Goal: Task Accomplishment & Management: Complete application form

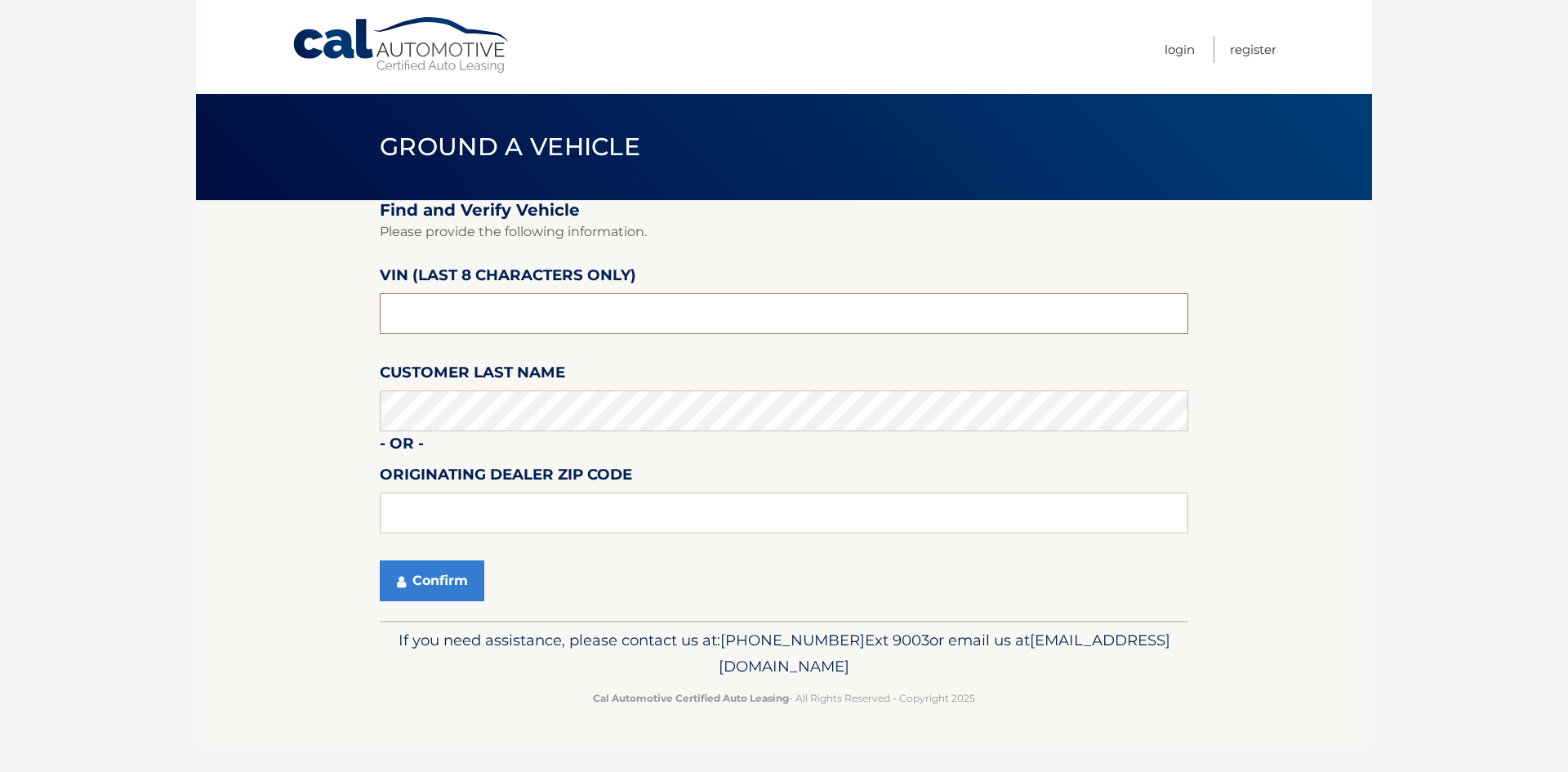
click at [506, 295] on input "text" at bounding box center [784, 314] width 809 height 41
type input "ph186645"
click at [493, 527] on input "text" at bounding box center [784, 513] width 809 height 41
type input "11706"
click at [451, 580] on button "Confirm" at bounding box center [432, 581] width 104 height 41
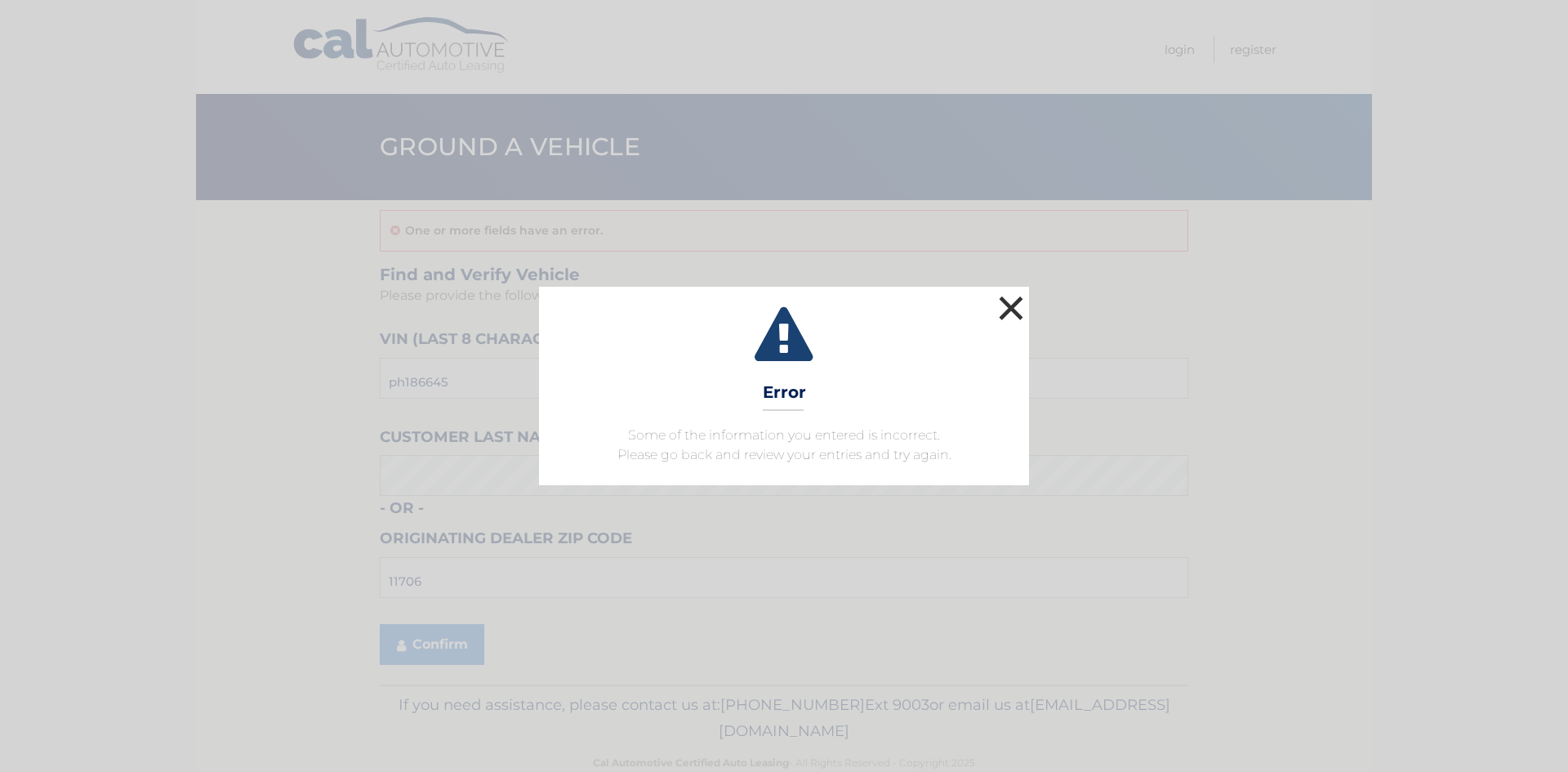
click at [1020, 308] on button "×" at bounding box center [1010, 307] width 32 height 32
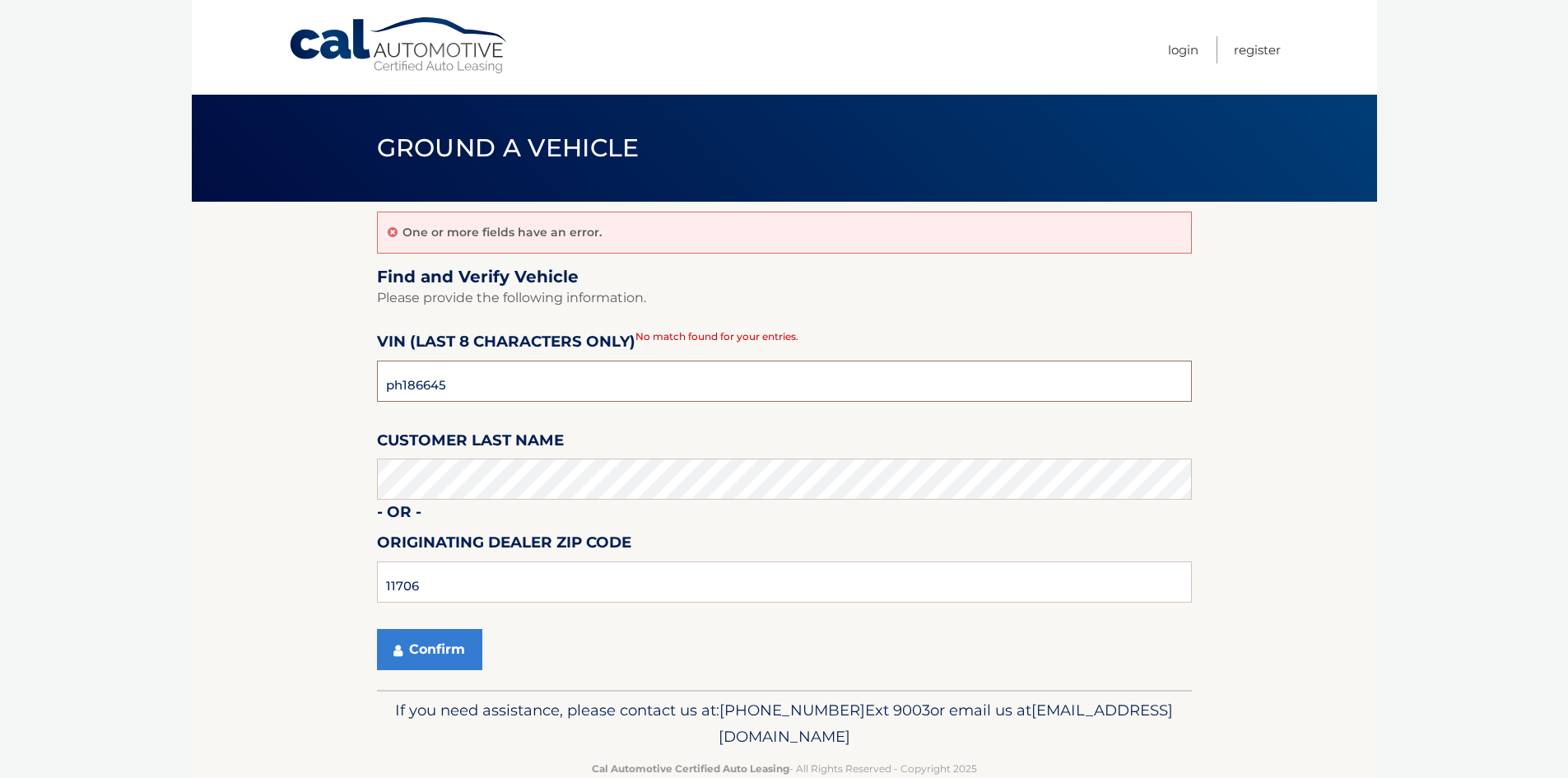
click at [511, 376] on input "ph186645" at bounding box center [784, 382] width 815 height 42
click at [447, 599] on input "11706" at bounding box center [784, 582] width 815 height 42
click at [490, 390] on input "ph186645" at bounding box center [784, 382] width 815 height 42
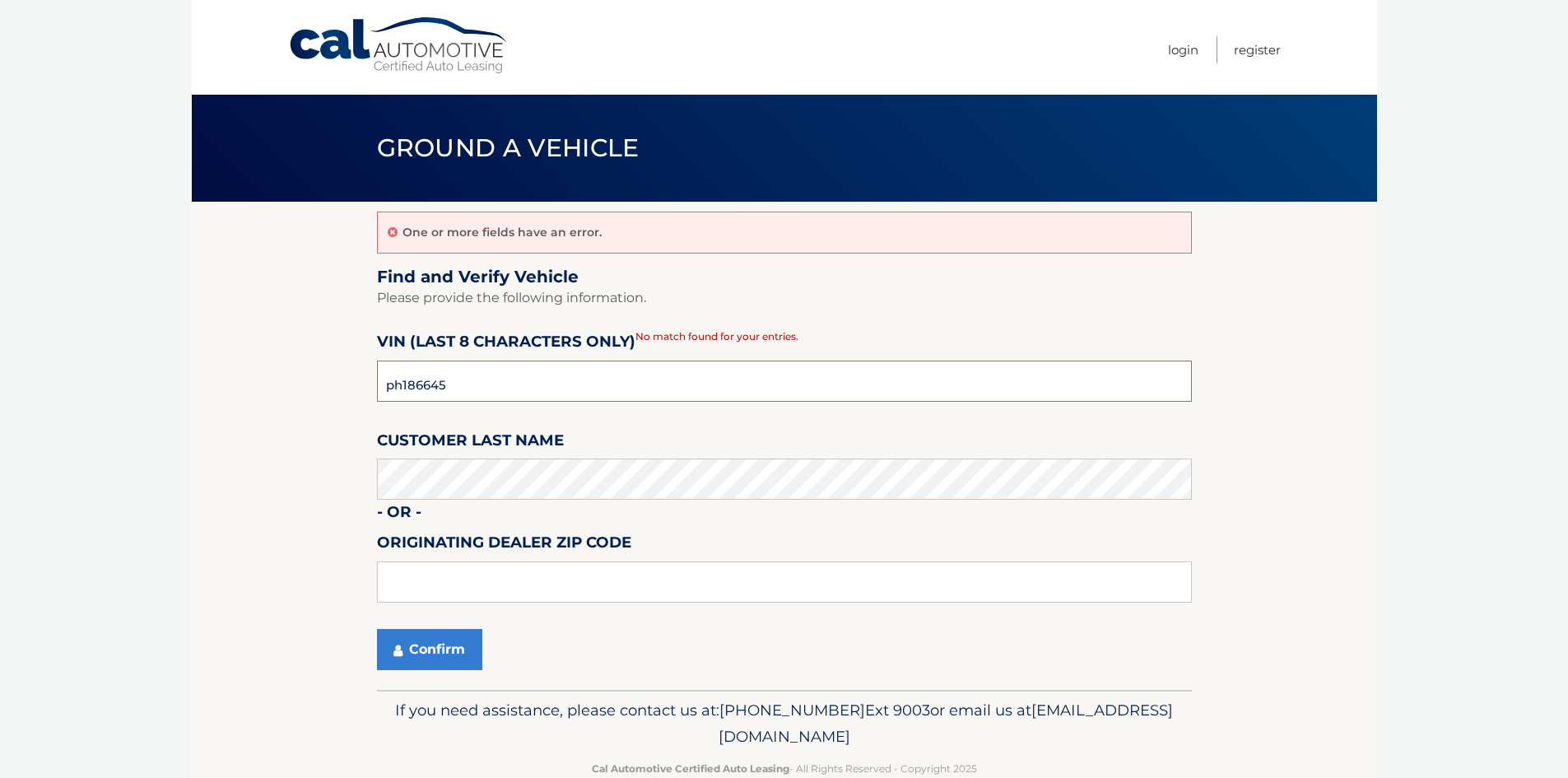
click at [490, 390] on input "ph186645" at bounding box center [784, 382] width 815 height 42
type input "PH186645"
click at [431, 653] on button "Confirm" at bounding box center [429, 649] width 105 height 42
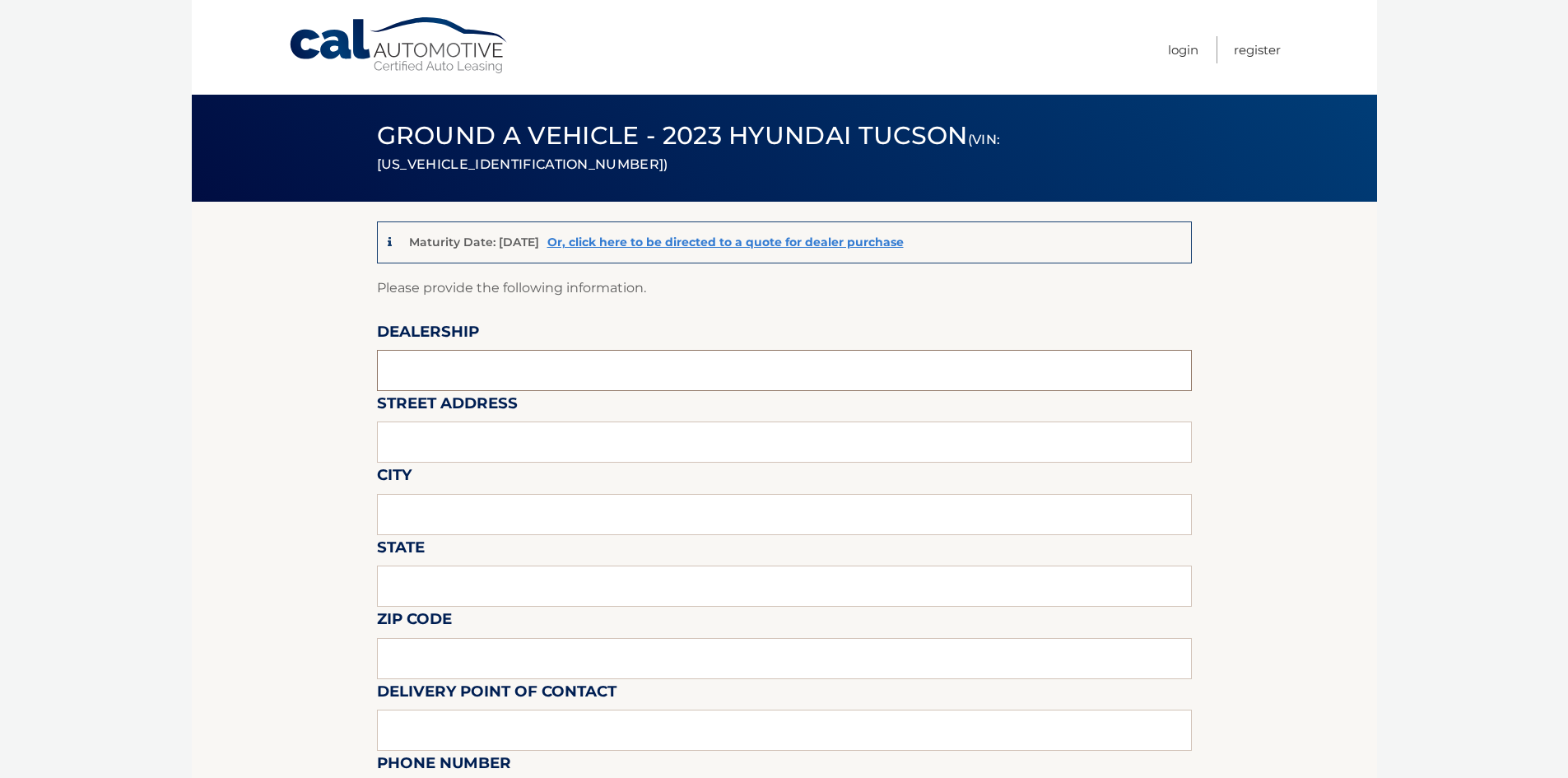
click at [526, 389] on input "text" at bounding box center [784, 371] width 815 height 42
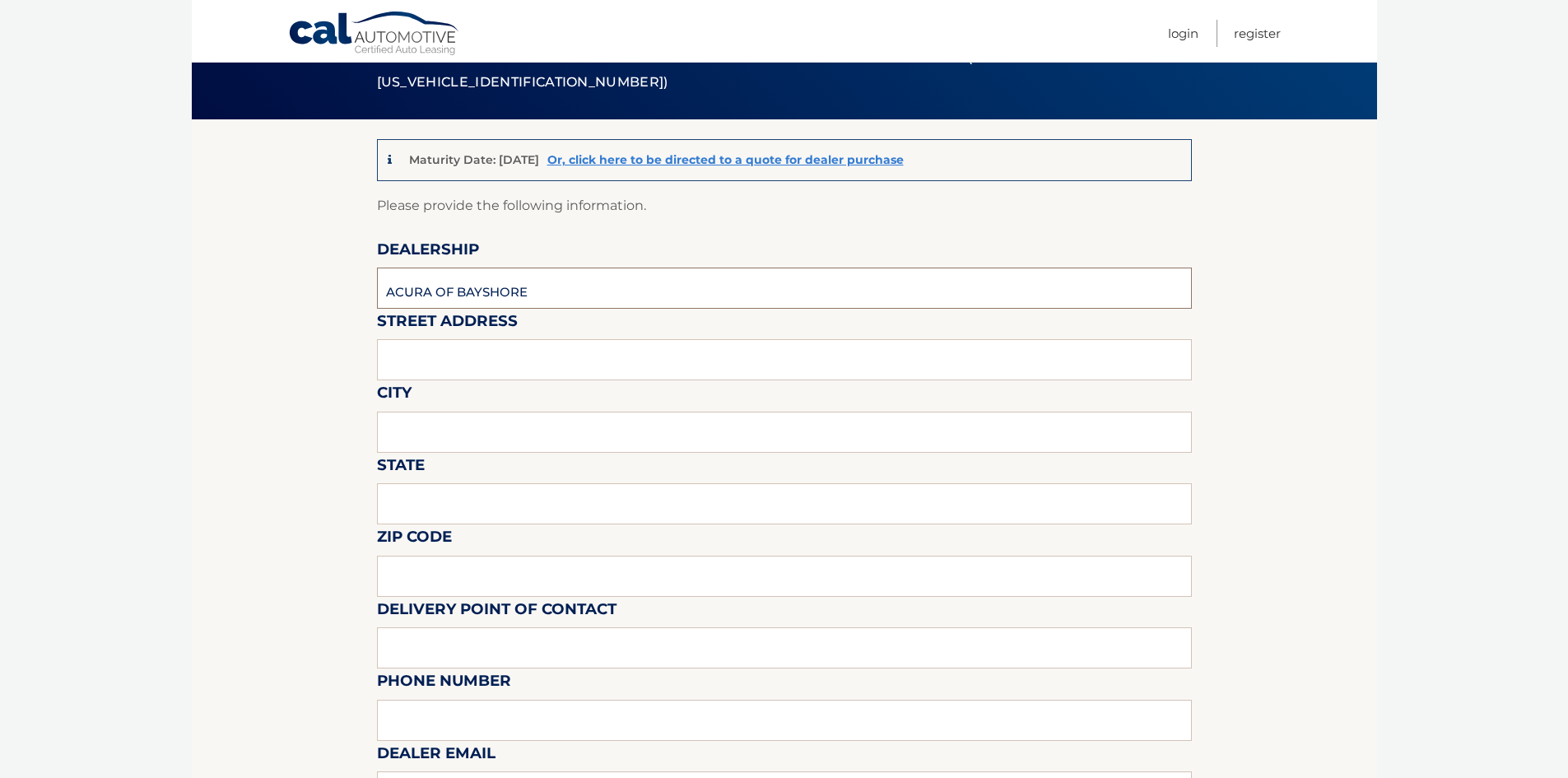
type input "ACURA OF BAYSHORE"
click at [428, 364] on input "text" at bounding box center [784, 360] width 815 height 42
type input "1930 SUNRISE HIGHWAY"
click at [421, 442] on input "text" at bounding box center [784, 432] width 815 height 42
type input "BAYSHORE"
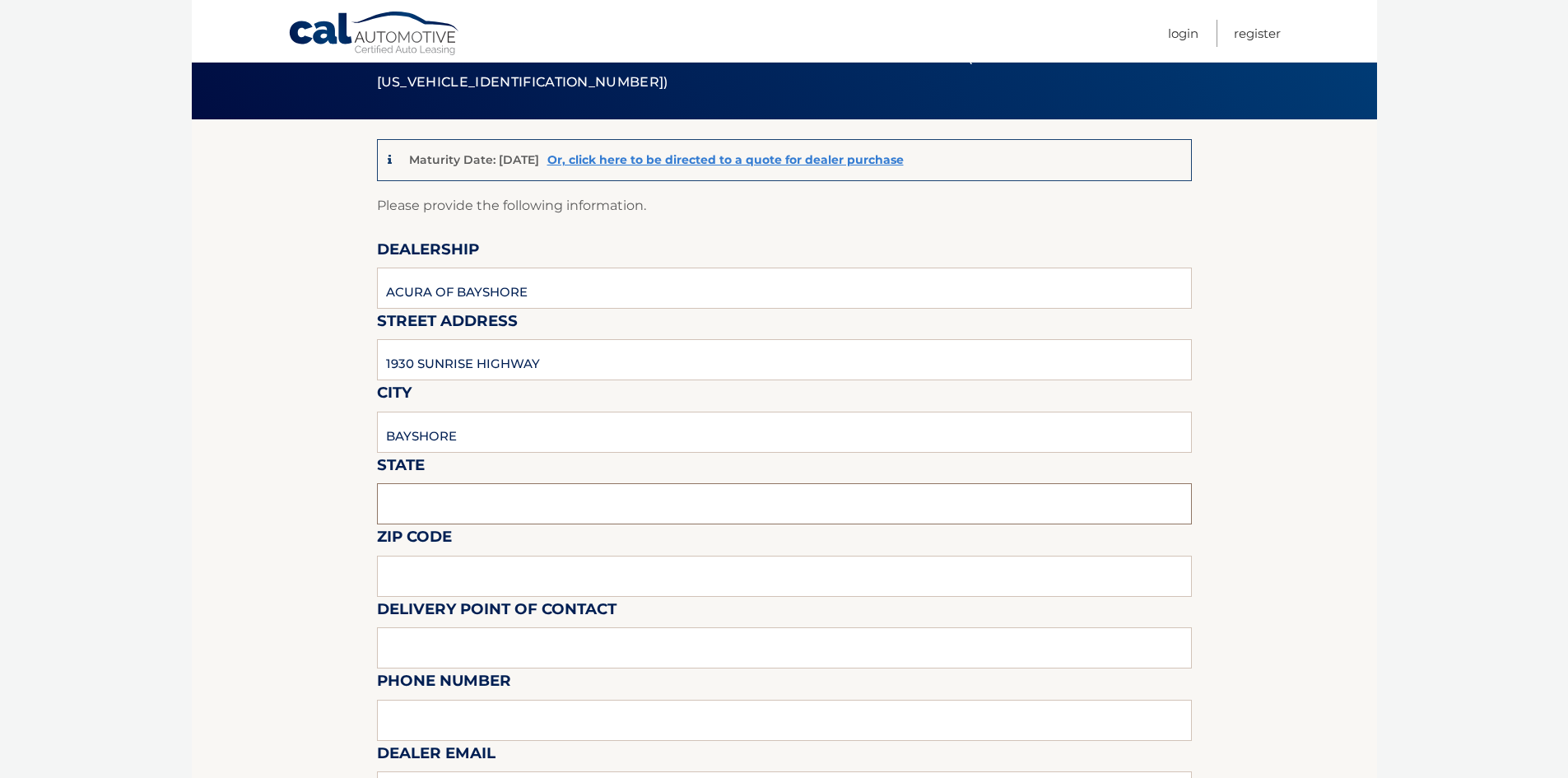
click at [419, 494] on input "text" at bounding box center [784, 503] width 815 height 42
type input "NY"
click at [402, 578] on input "text" at bounding box center [784, 576] width 815 height 42
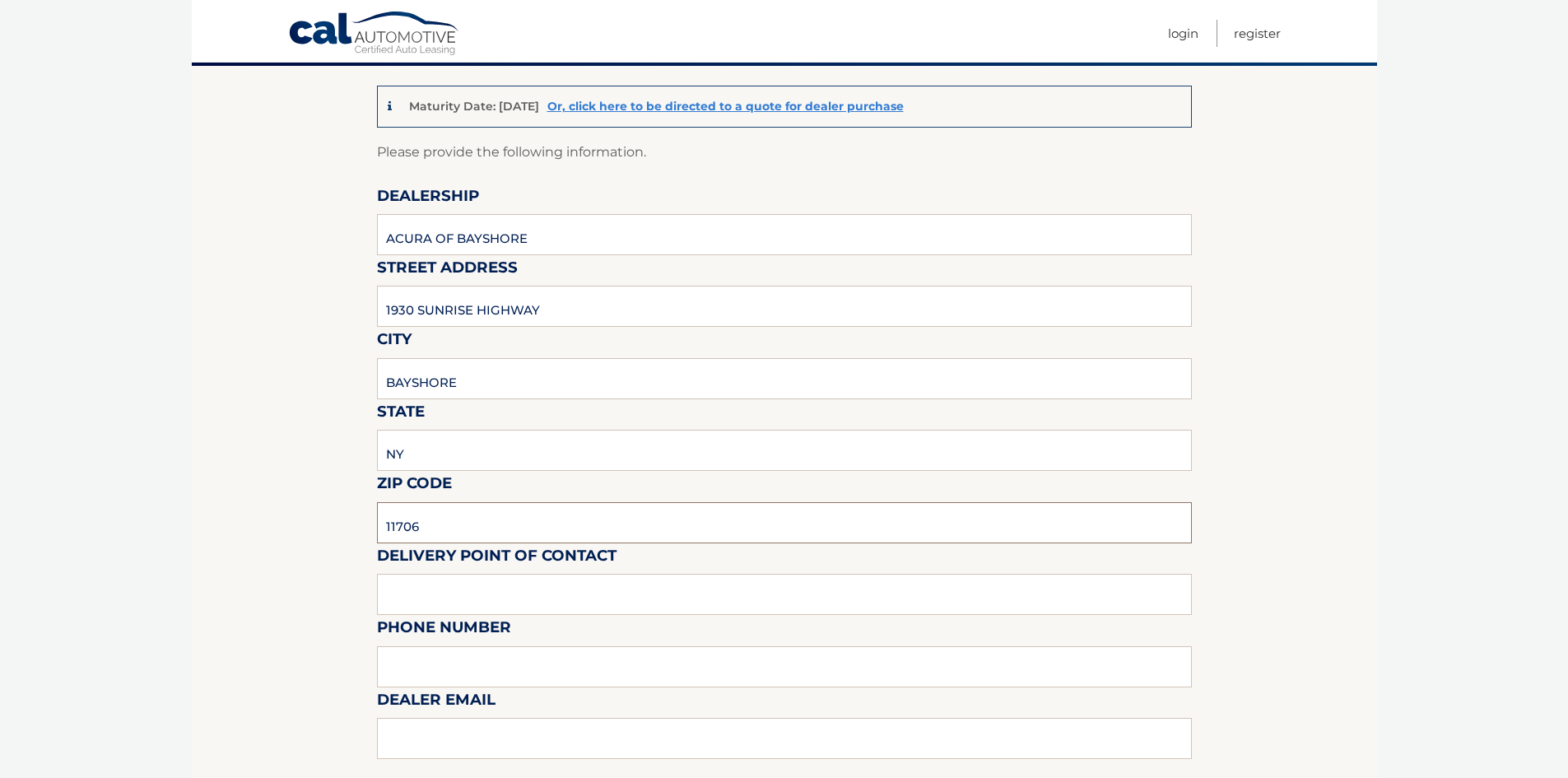
scroll to position [165, 0]
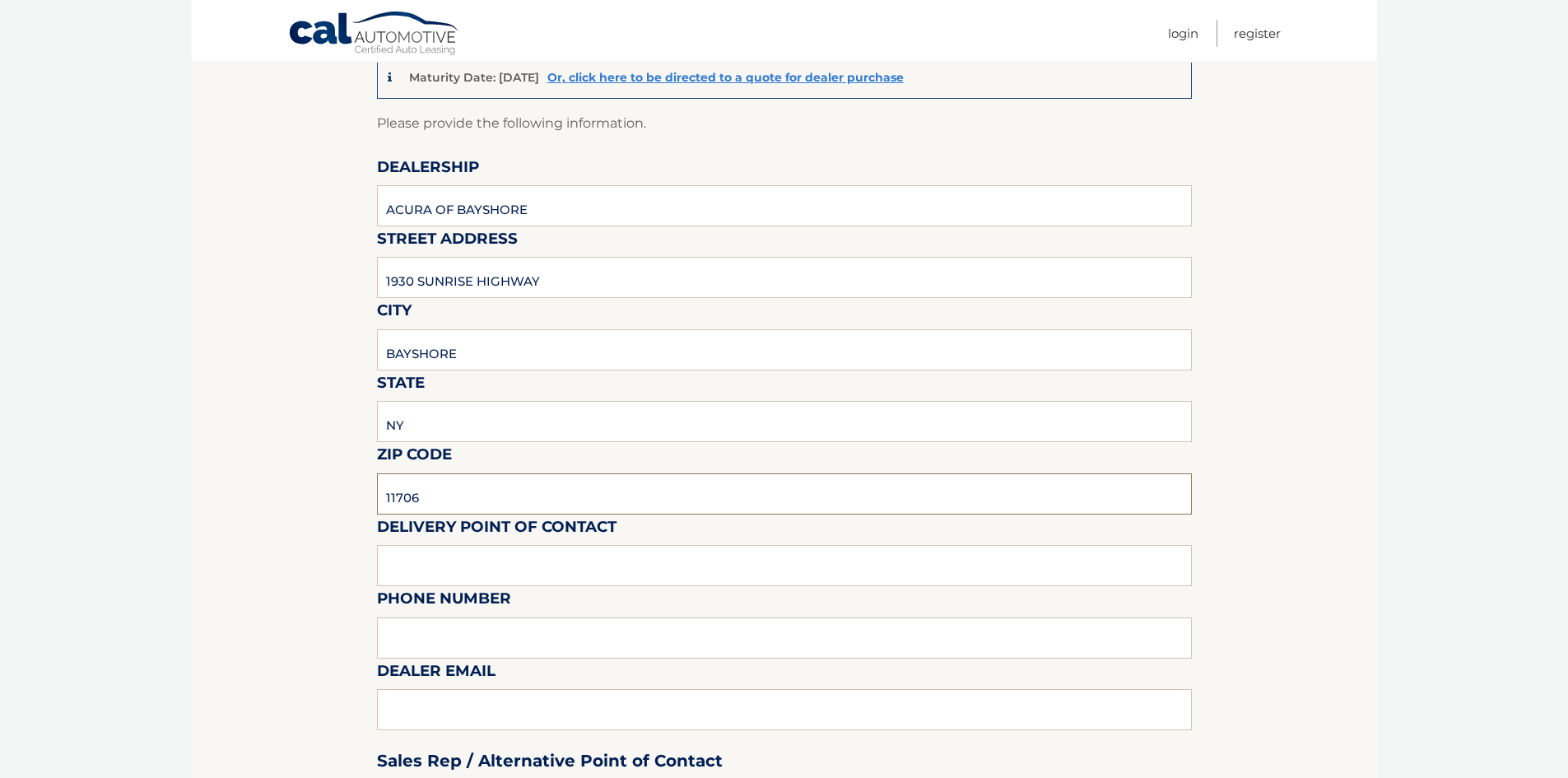
type input "11706"
click at [462, 571] on input "text" at bounding box center [784, 566] width 815 height 42
type input "MANAGERS"
click at [443, 638] on input "text" at bounding box center [784, 638] width 815 height 42
type input "6316334268"
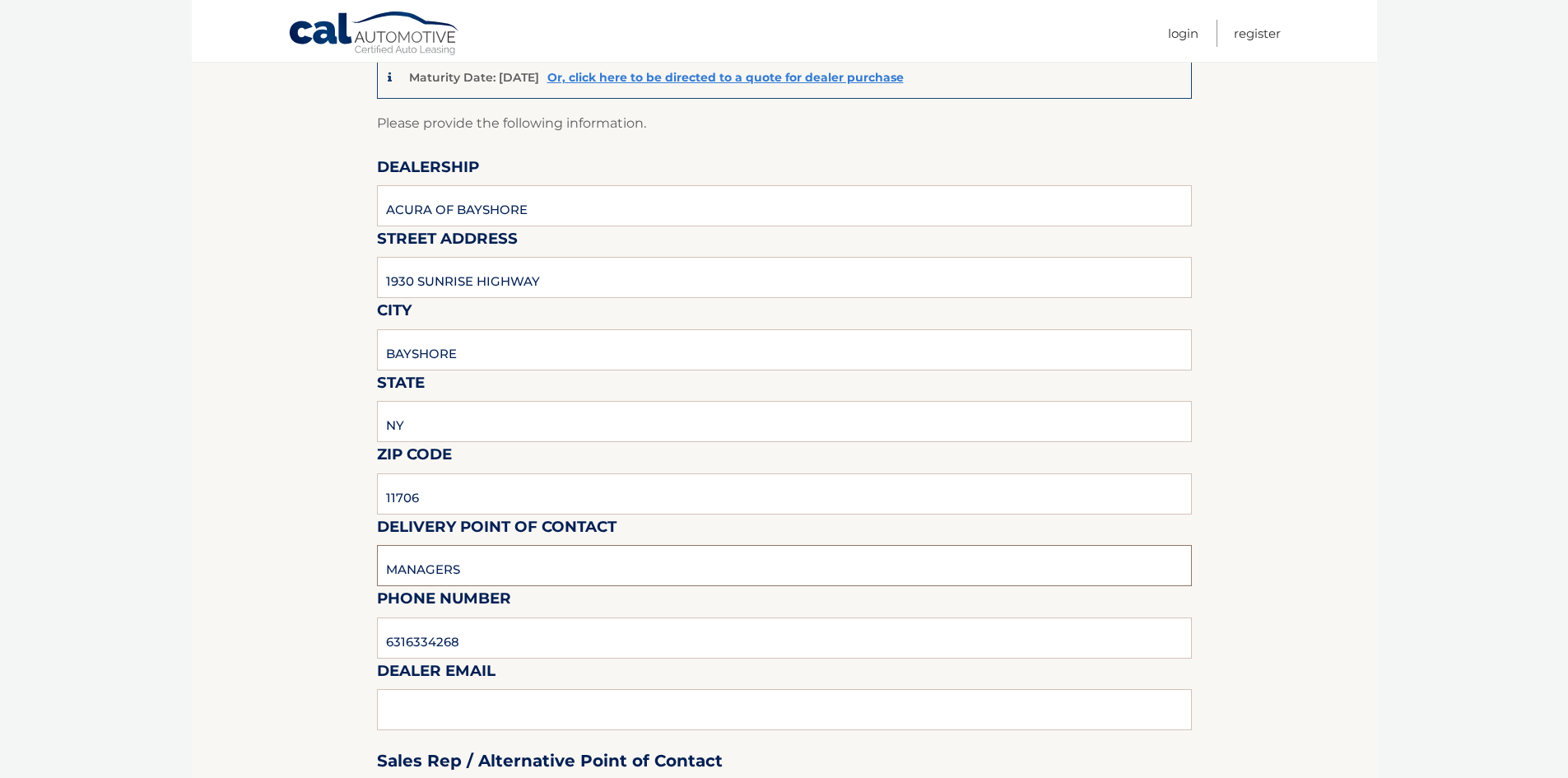
drag, startPoint x: 465, startPoint y: 571, endPoint x: 360, endPoint y: 552, distance: 106.7
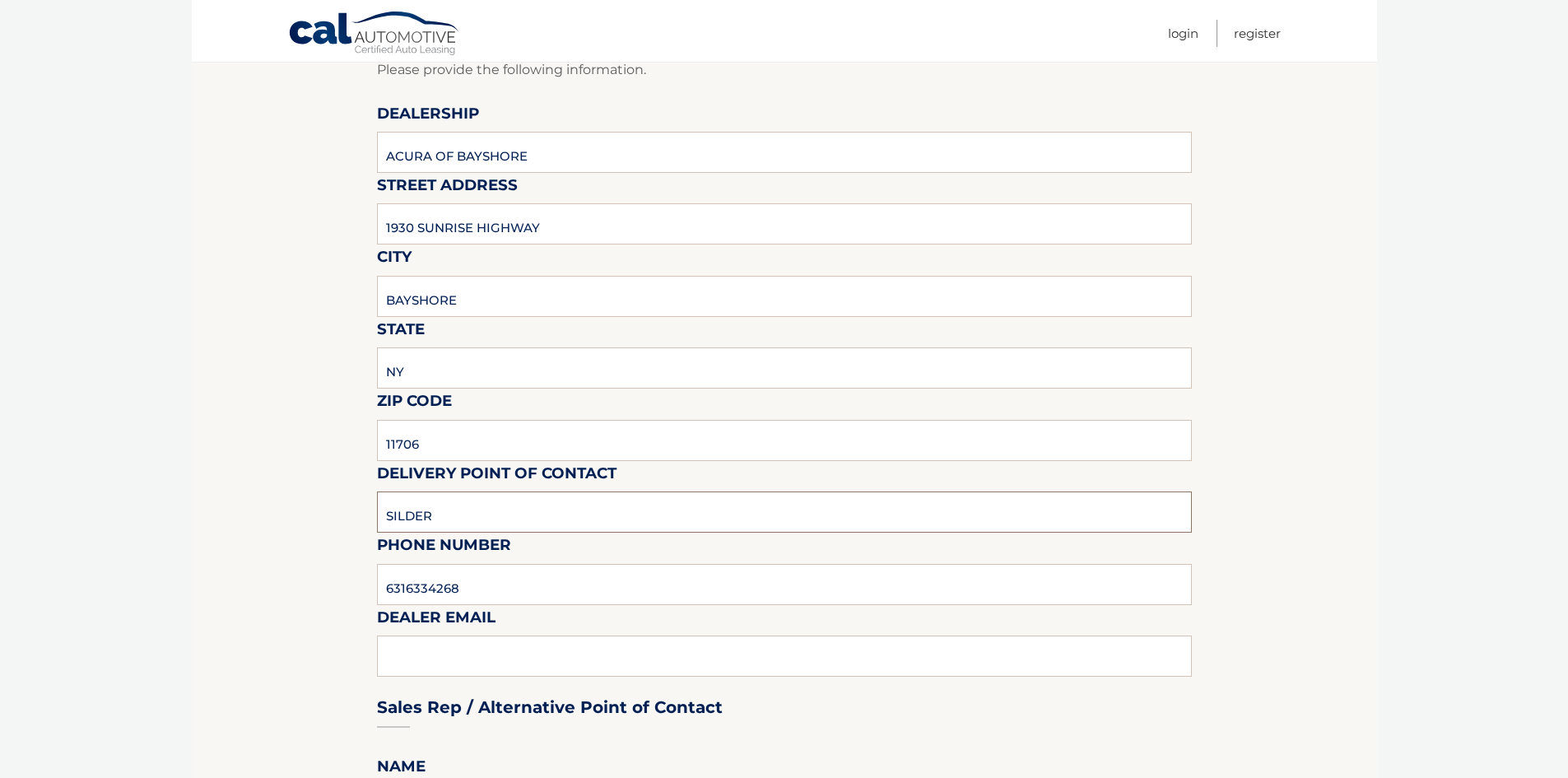
scroll to position [247, 0]
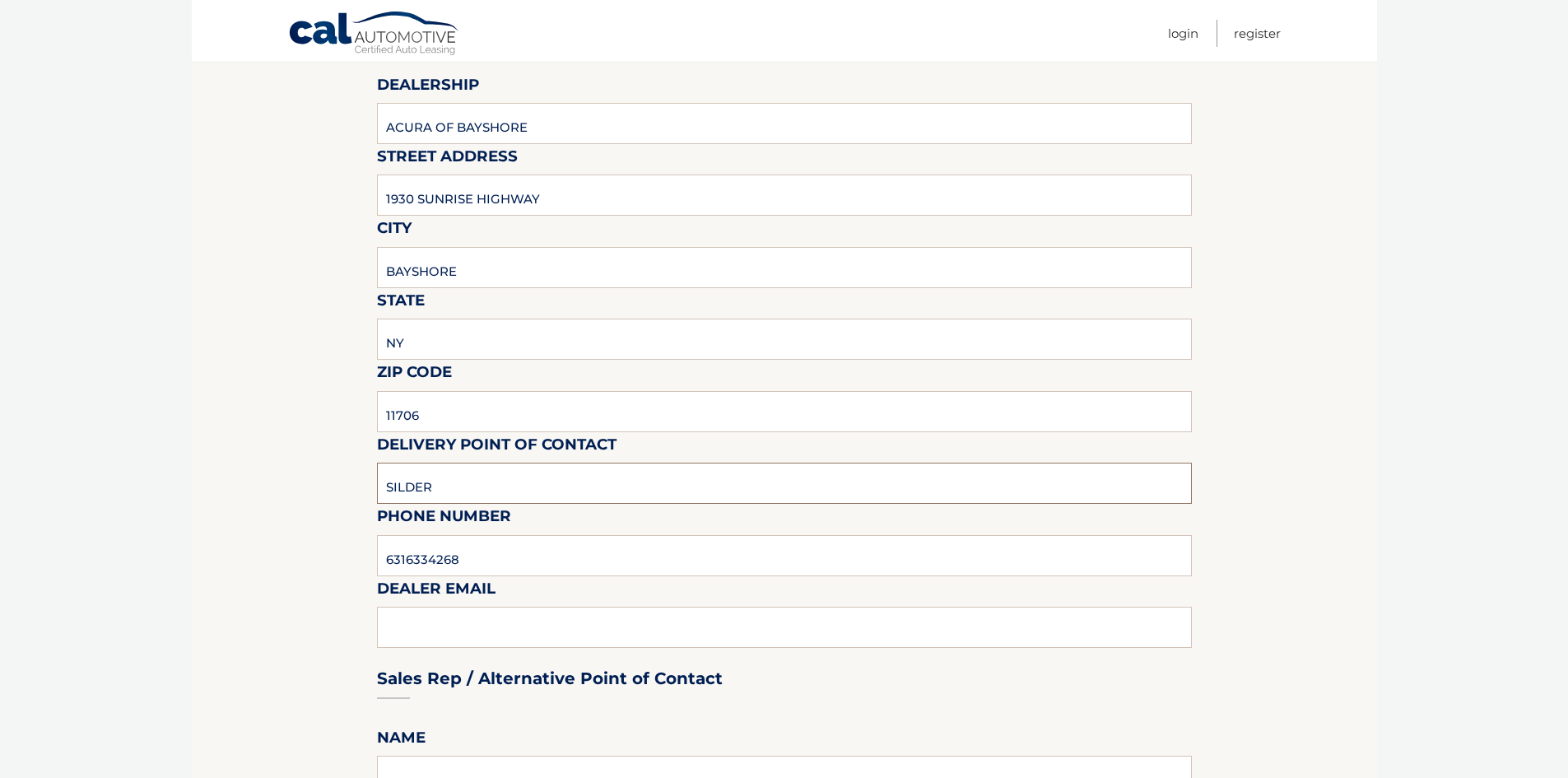
type input "SILDER"
click at [473, 623] on div "Sales Rep / Alternative Point of Contact" at bounding box center [784, 647] width 815 height 116
click at [432, 633] on div "Sales Rep / Alternative Point of Contact" at bounding box center [784, 647] width 815 height 116
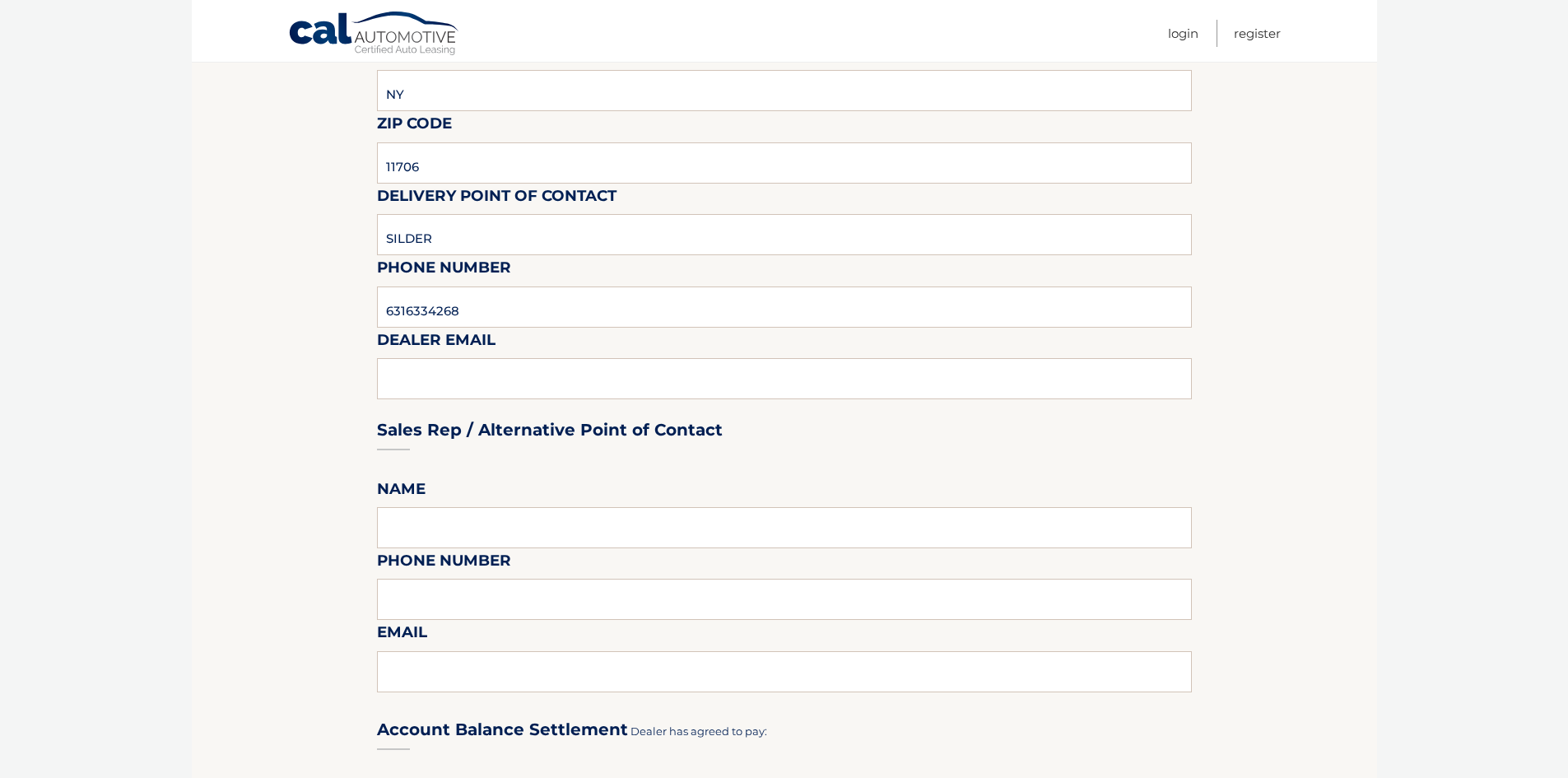
scroll to position [494, 0]
click at [434, 366] on div "Sales Rep / Alternative Point of Contact" at bounding box center [784, 399] width 815 height 116
click at [492, 316] on input "6316334268" at bounding box center [784, 309] width 815 height 42
click at [434, 381] on div "Sales Rep / Alternative Point of Contact" at bounding box center [784, 399] width 815 height 116
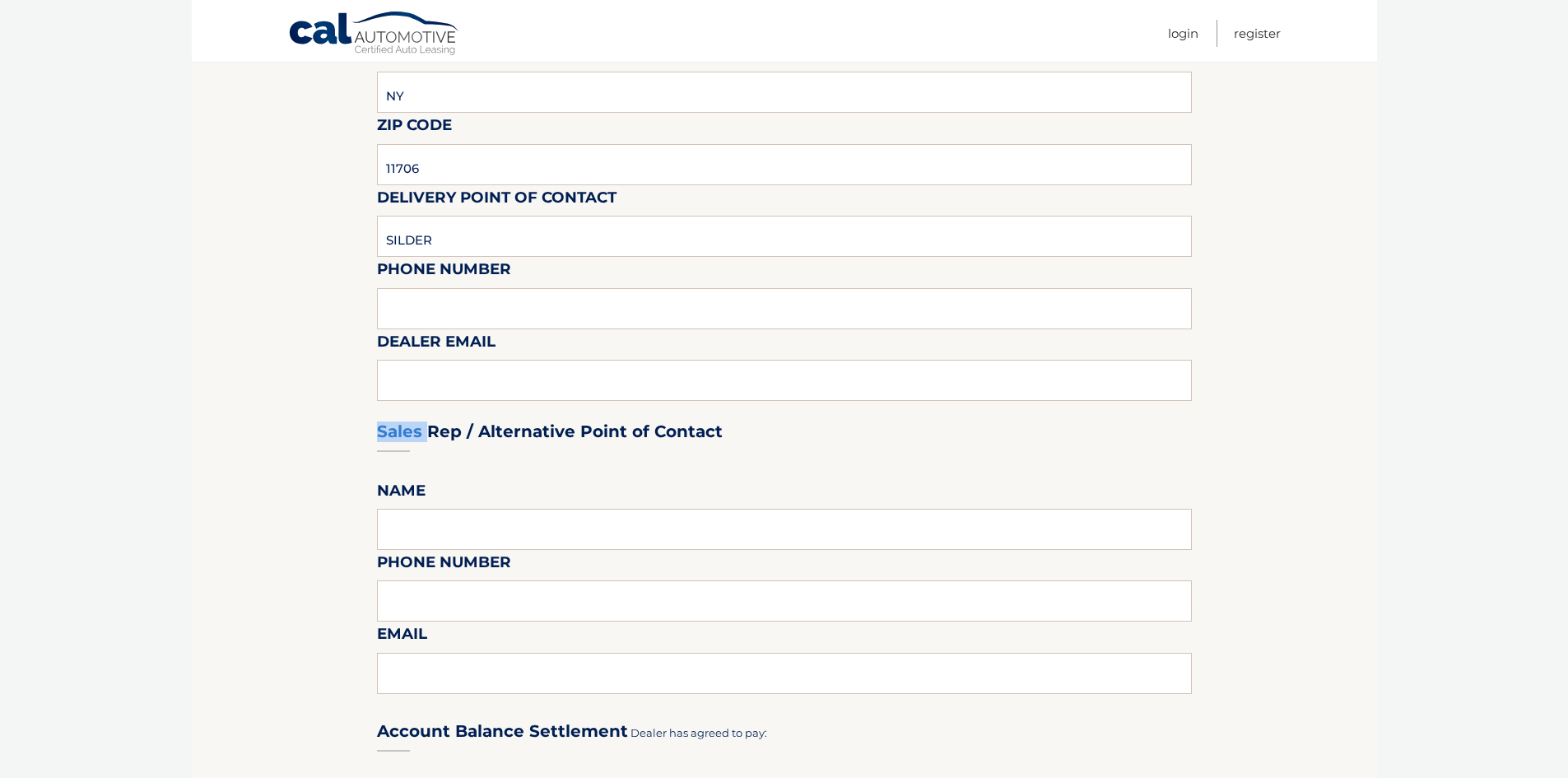
click at [434, 381] on div "Sales Rep / Alternative Point of Contact" at bounding box center [784, 399] width 815 height 116
click at [528, 379] on div "Sales Rep / Alternative Point of Contact" at bounding box center [784, 399] width 815 height 116
click at [323, 381] on section "Maturity Date: 02/28/2026 Or, click here to be directed to a quote for dealer p…" at bounding box center [784, 609] width 1185 height 1803
click at [434, 298] on input "text" at bounding box center [784, 309] width 815 height 42
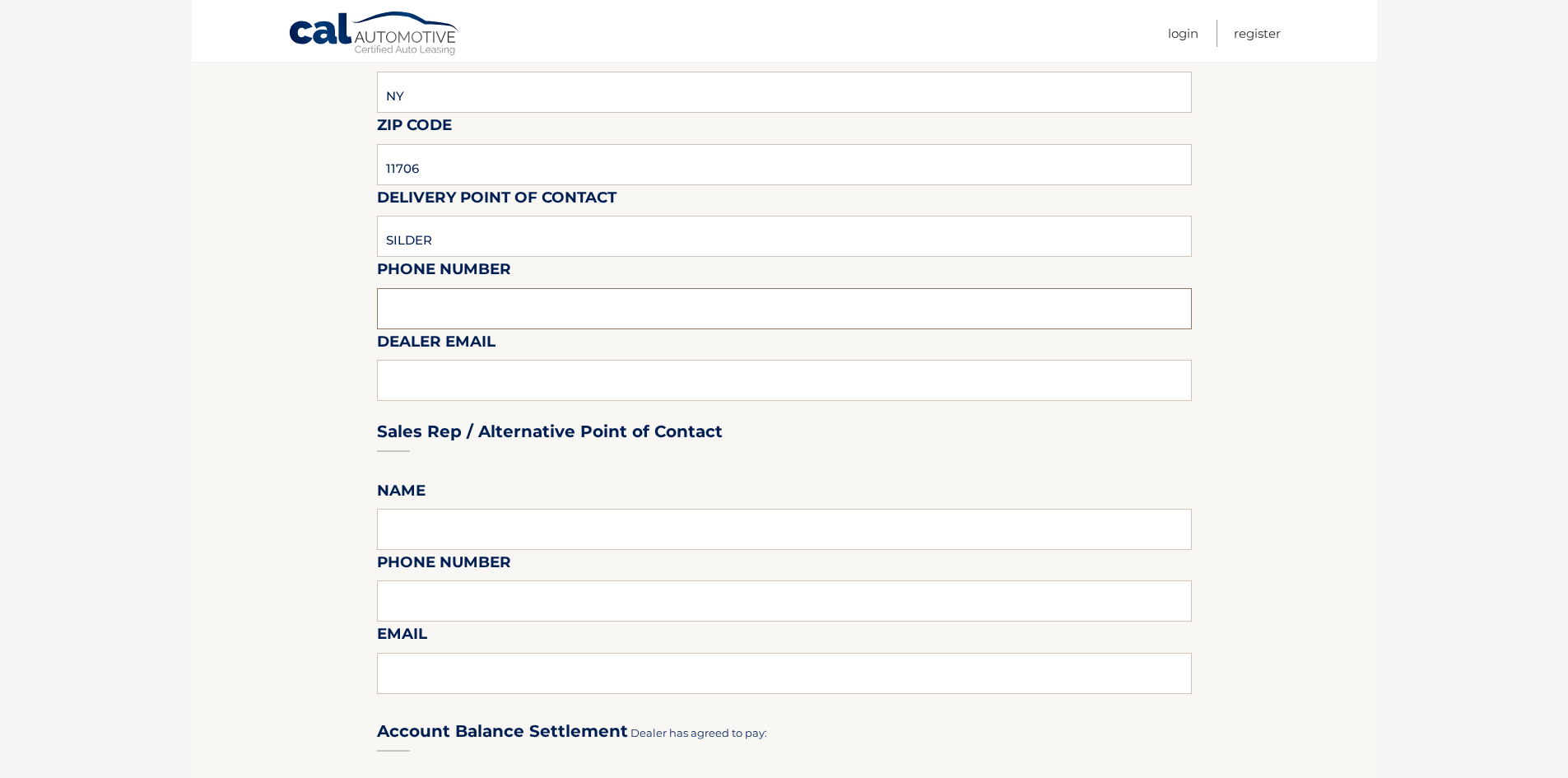
paste input "6316334268"
type input "6316334268"
click at [475, 367] on div "Sales Rep / Alternative Point of Contact" at bounding box center [784, 399] width 815 height 116
click at [489, 521] on input "text" at bounding box center [784, 529] width 815 height 42
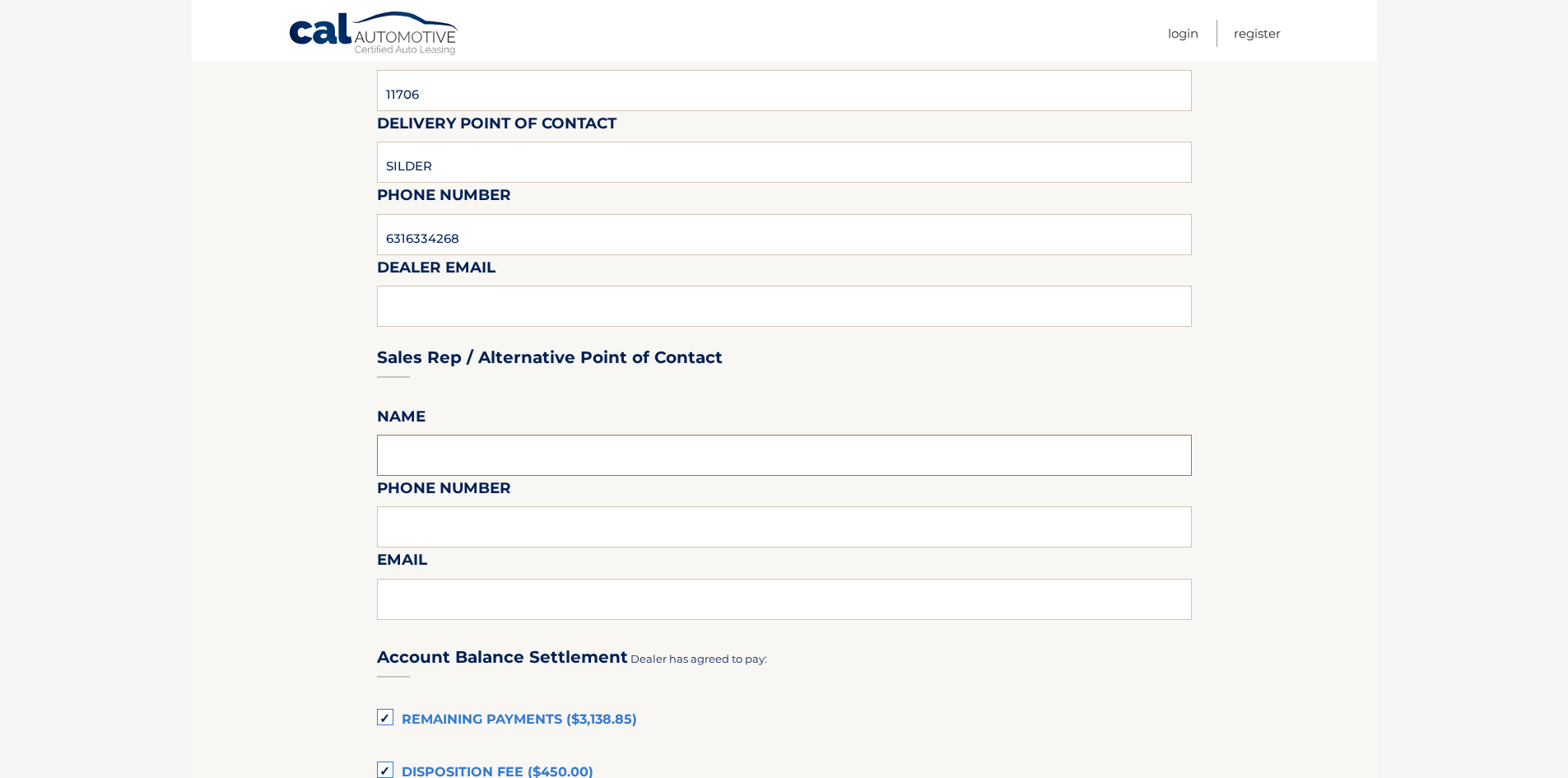
scroll to position [576, 0]
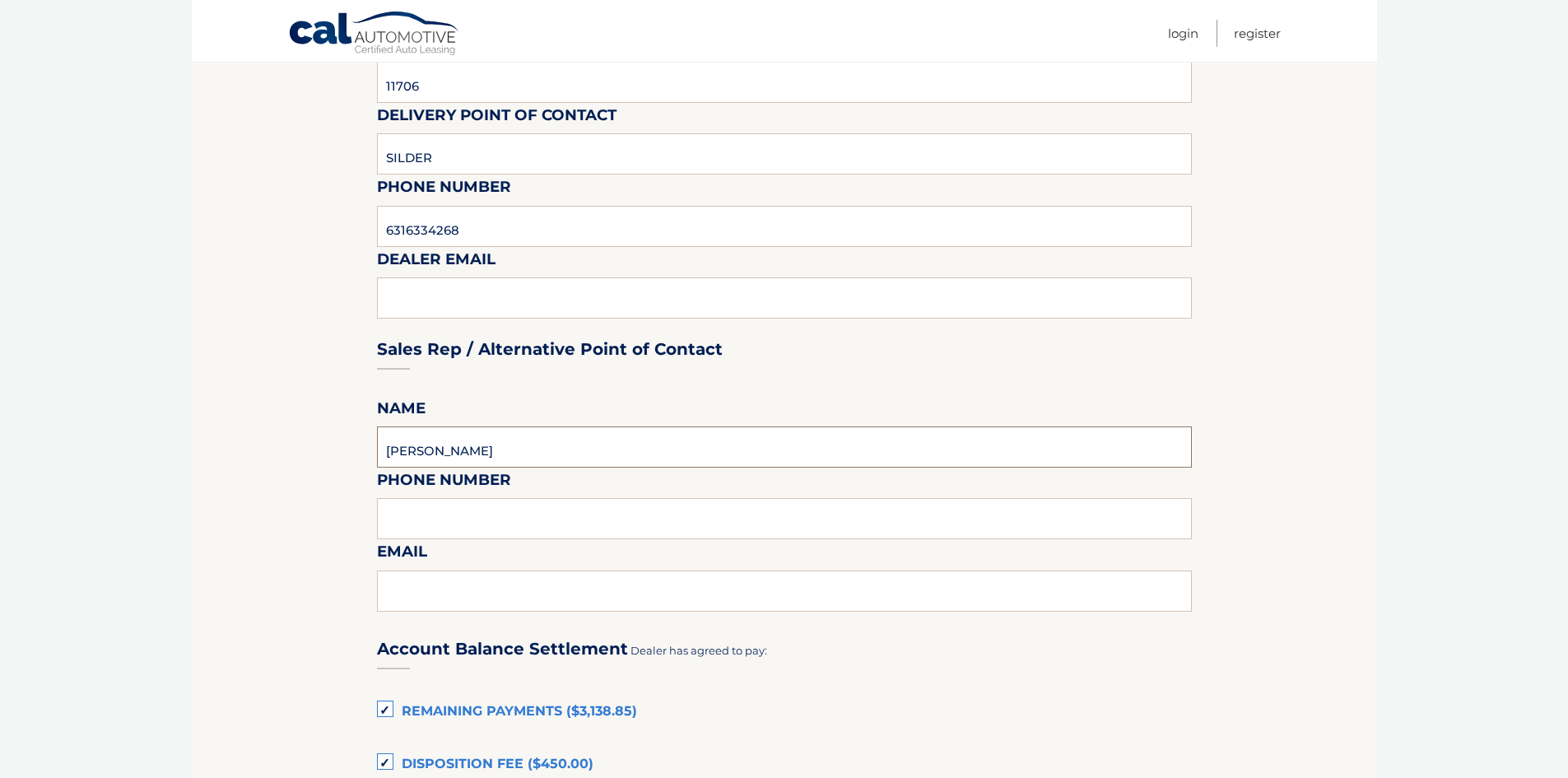
type input "SILDER REYES"
click at [505, 518] on input "text" at bounding box center [784, 518] width 815 height 42
type input "6316334268"
click at [482, 582] on input "text" at bounding box center [784, 591] width 815 height 42
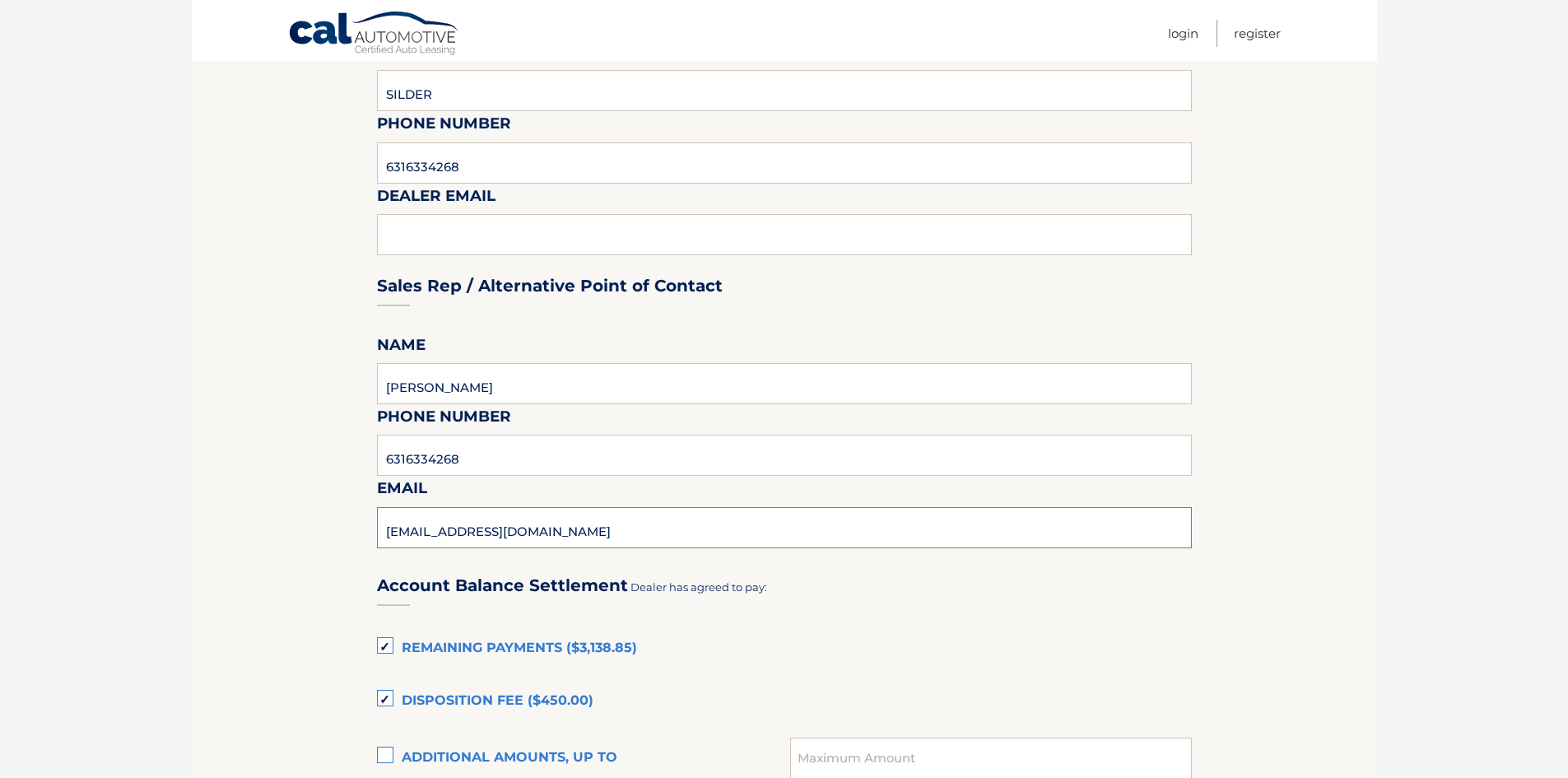
scroll to position [823, 0]
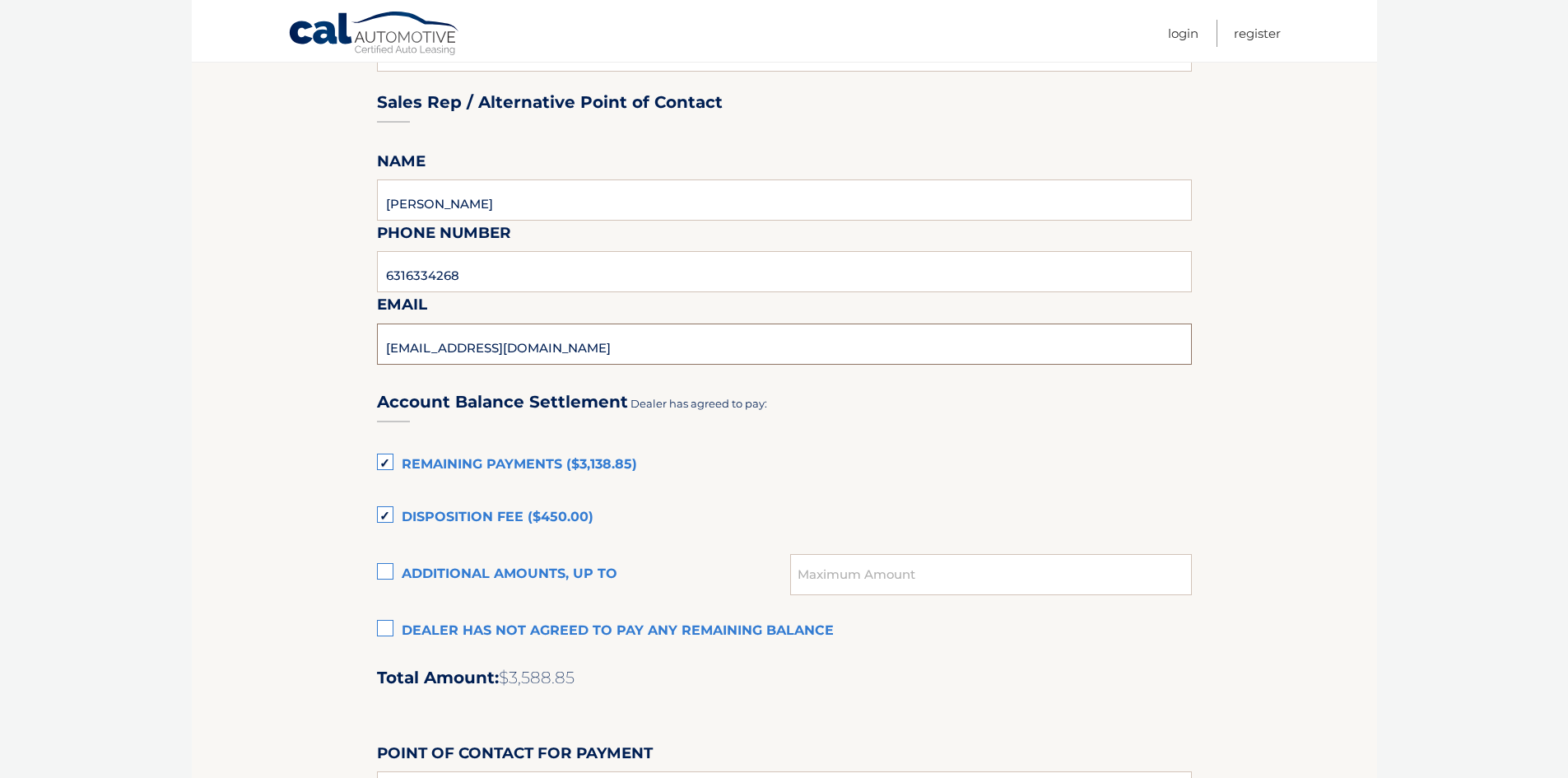
type input "SREYES@ACURAOFBAYSHORE.COM"
click at [386, 515] on label "Disposition Fee ($450.00)" at bounding box center [784, 517] width 815 height 33
click at [0, 0] on input "Disposition Fee ($450.00)" at bounding box center [0, 0] width 0 height 0
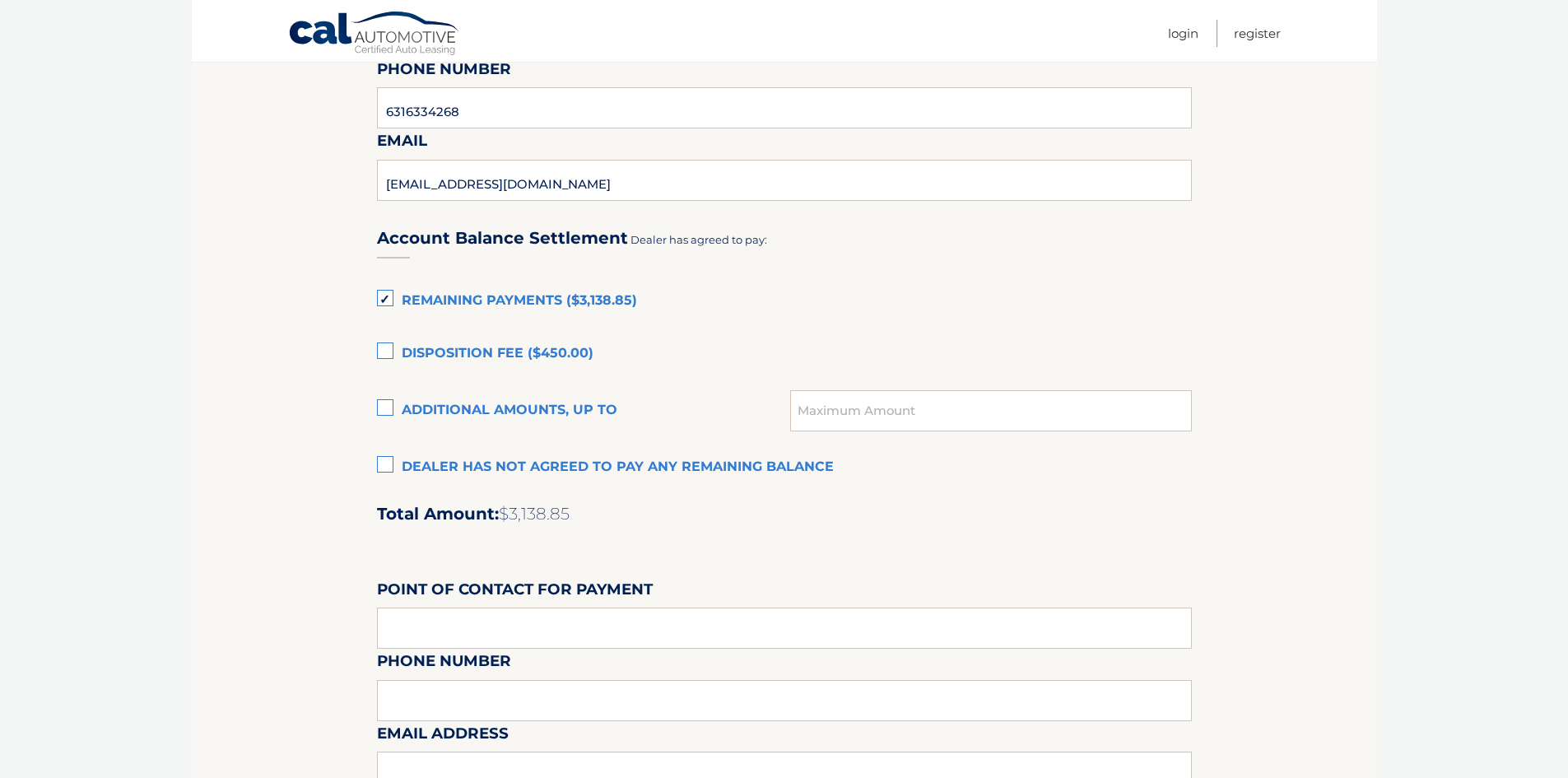
scroll to position [987, 0]
click at [857, 421] on input "text" at bounding box center [990, 410] width 400 height 42
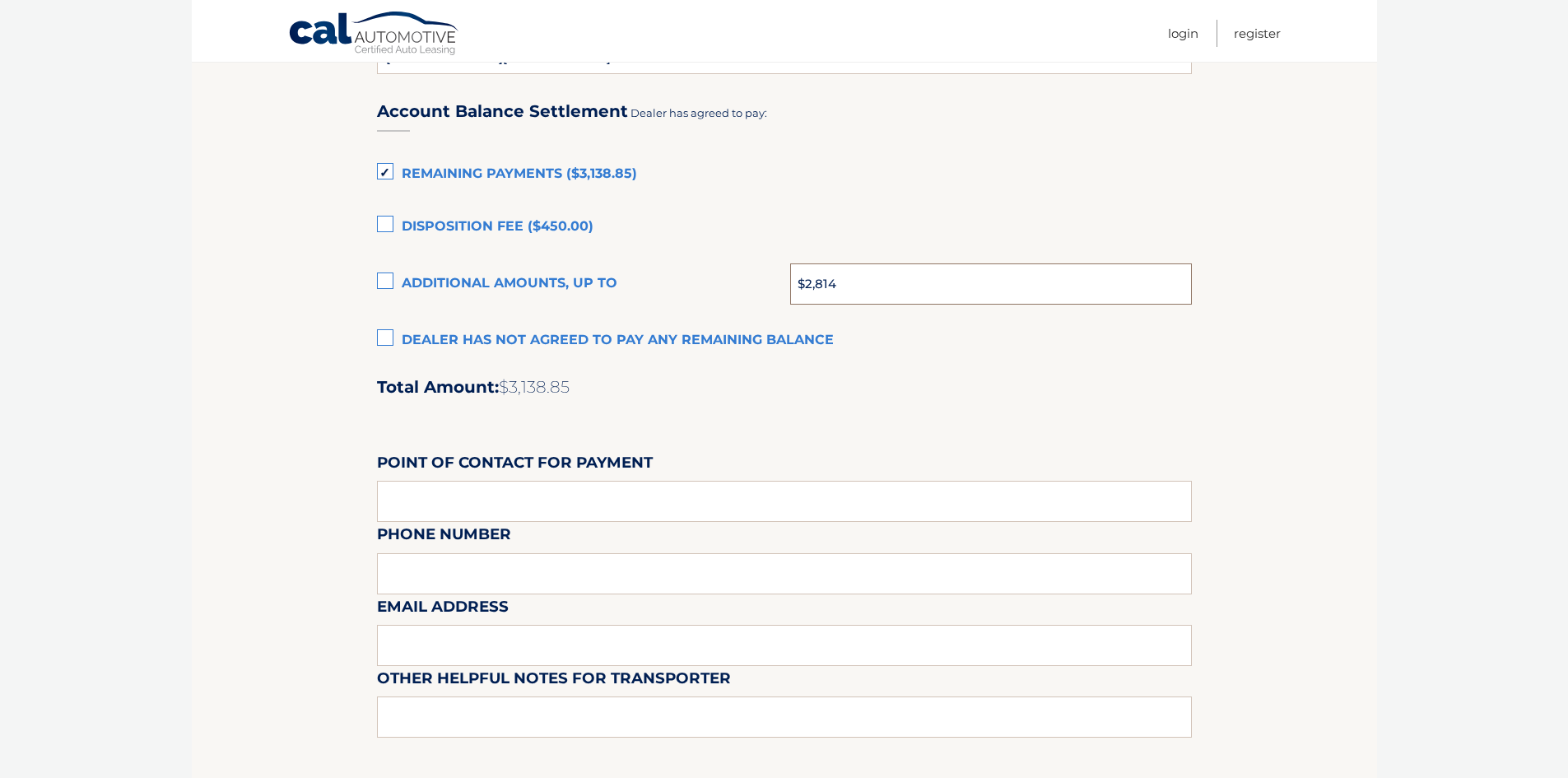
scroll to position [1152, 0]
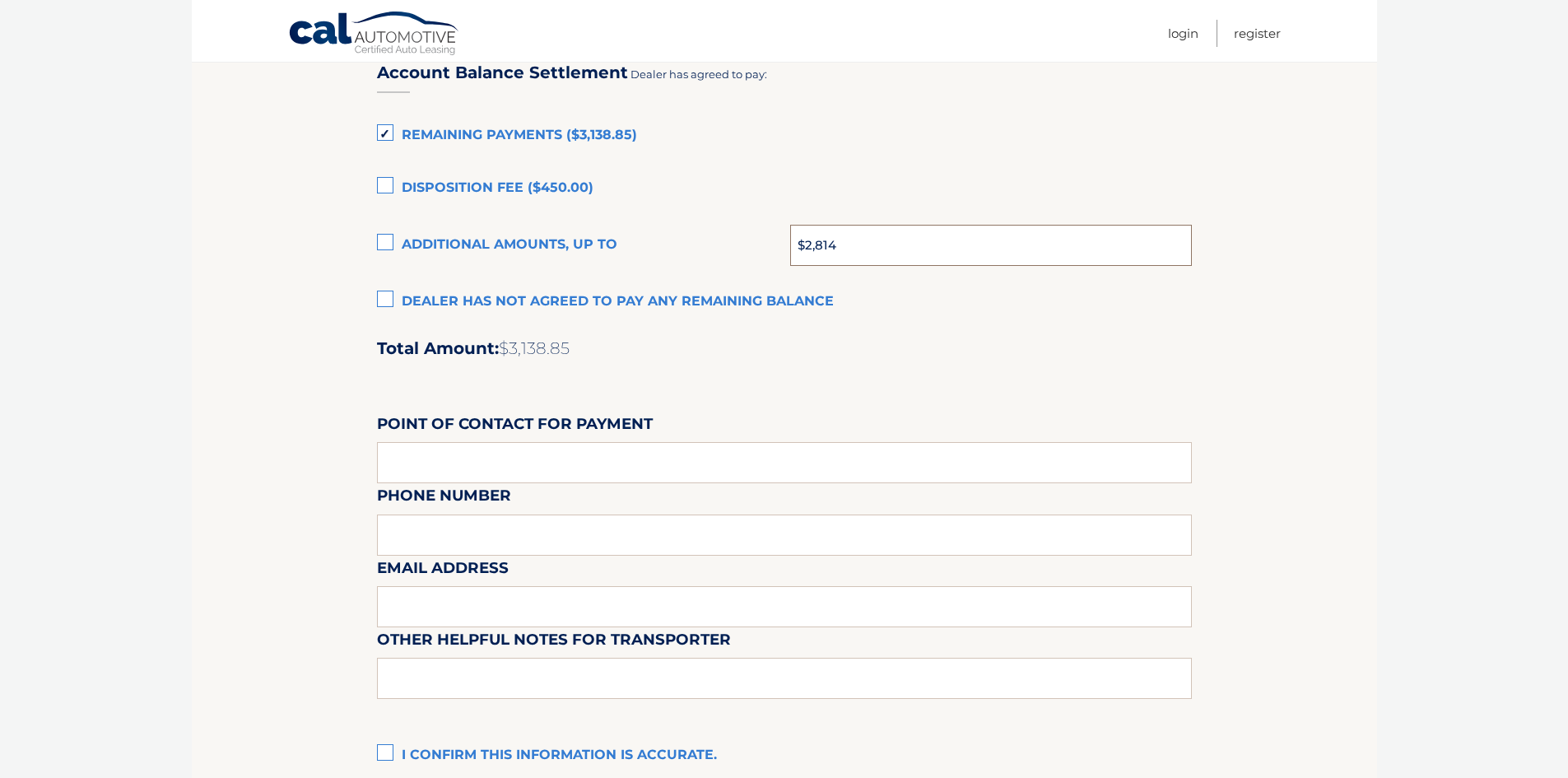
type input "$2,814"
click at [558, 466] on input "text" at bounding box center [784, 463] width 815 height 42
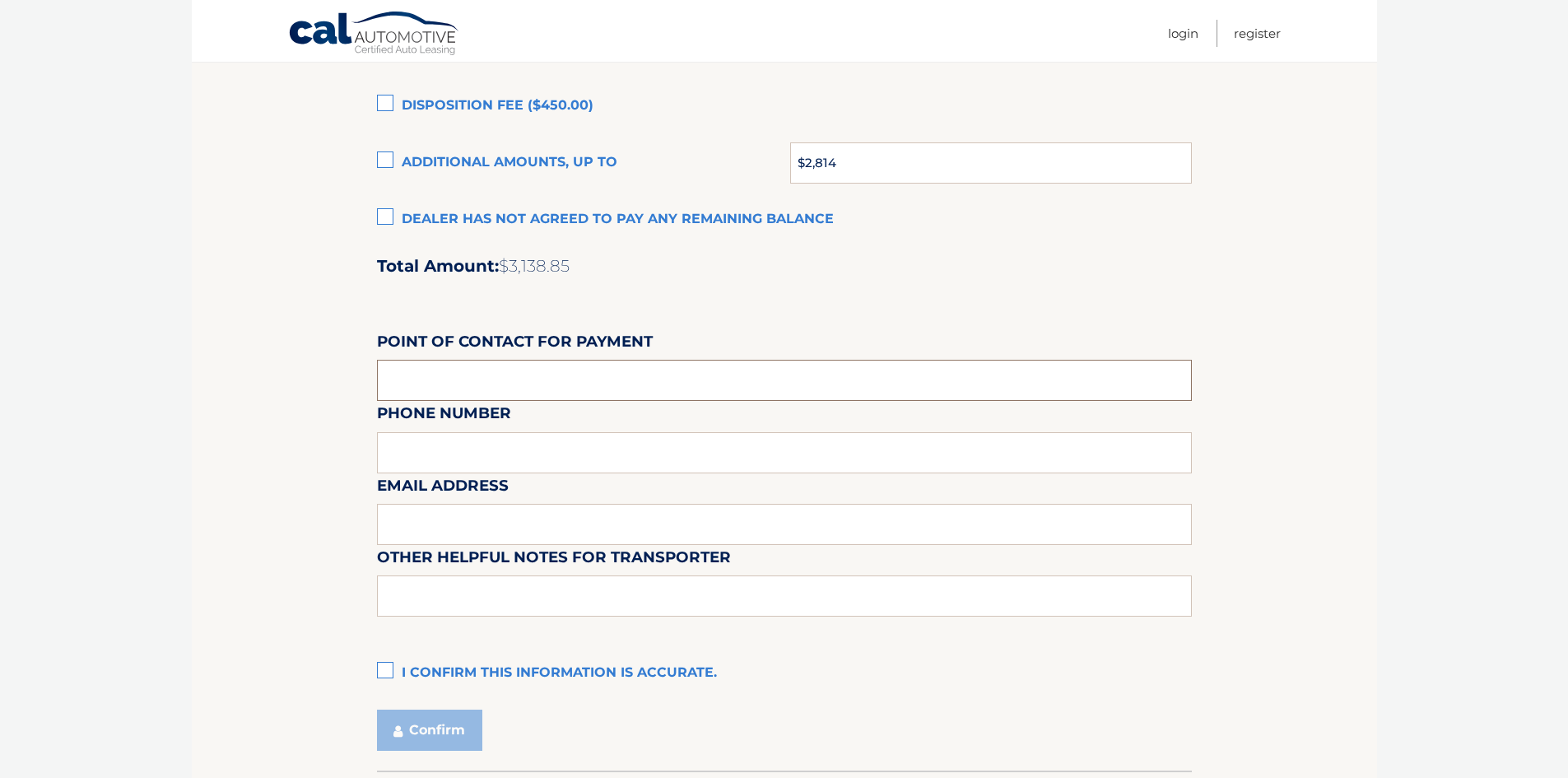
click at [478, 389] on input "text" at bounding box center [784, 381] width 815 height 42
type input "ACURA OF BAYSHORE"
click at [504, 440] on div "Email Address" at bounding box center [784, 436] width 815 height 71
click at [481, 449] on div "Email Address" at bounding box center [784, 436] width 815 height 71
click at [417, 468] on div "Email Address" at bounding box center [784, 436] width 815 height 71
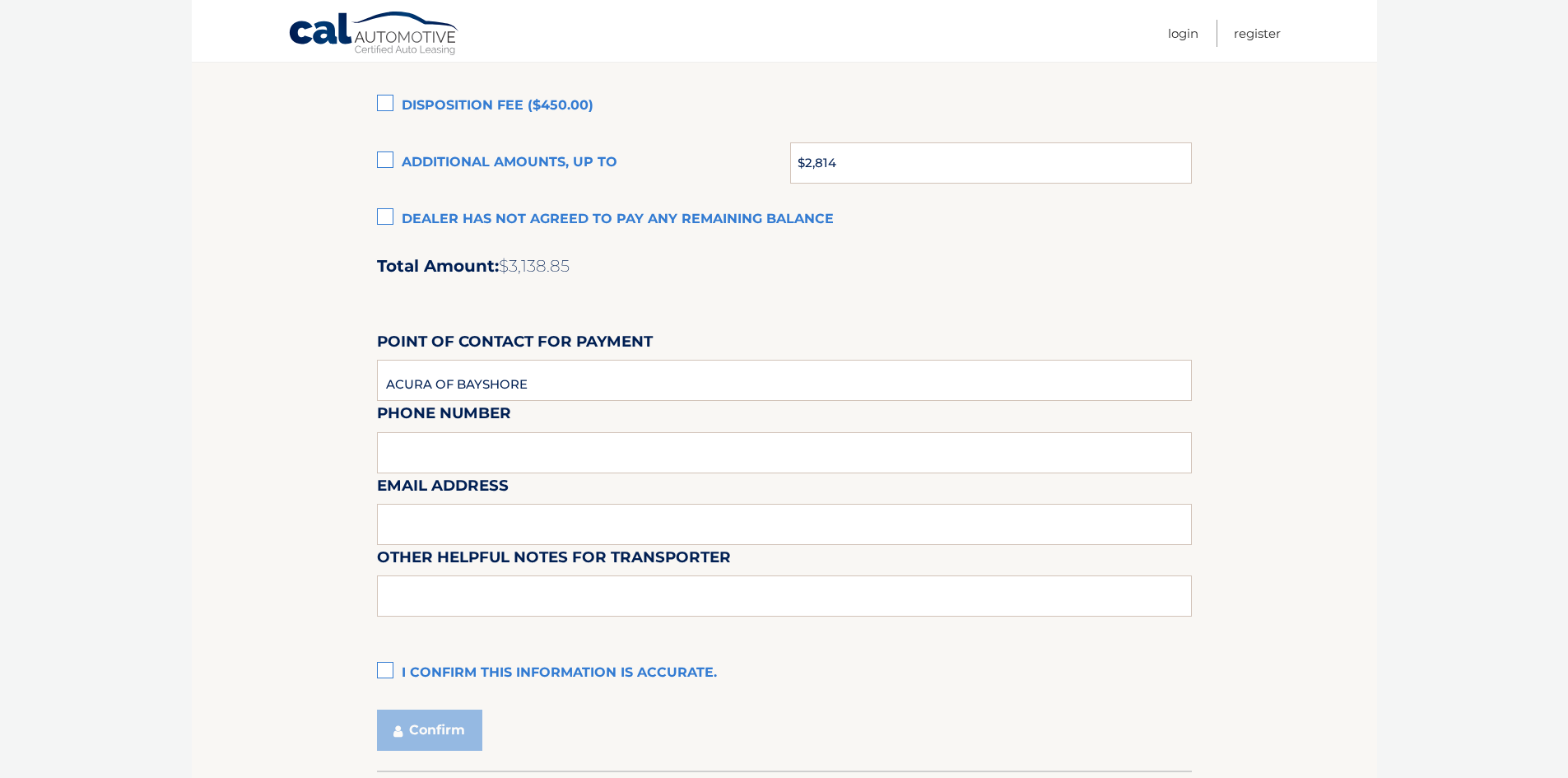
click at [419, 467] on div "Email Address" at bounding box center [784, 436] width 815 height 71
click at [468, 465] on div "Email Address" at bounding box center [784, 436] width 815 height 71
click at [448, 541] on input "text" at bounding box center [784, 524] width 815 height 42
click at [423, 590] on input "text" at bounding box center [784, 596] width 815 height 42
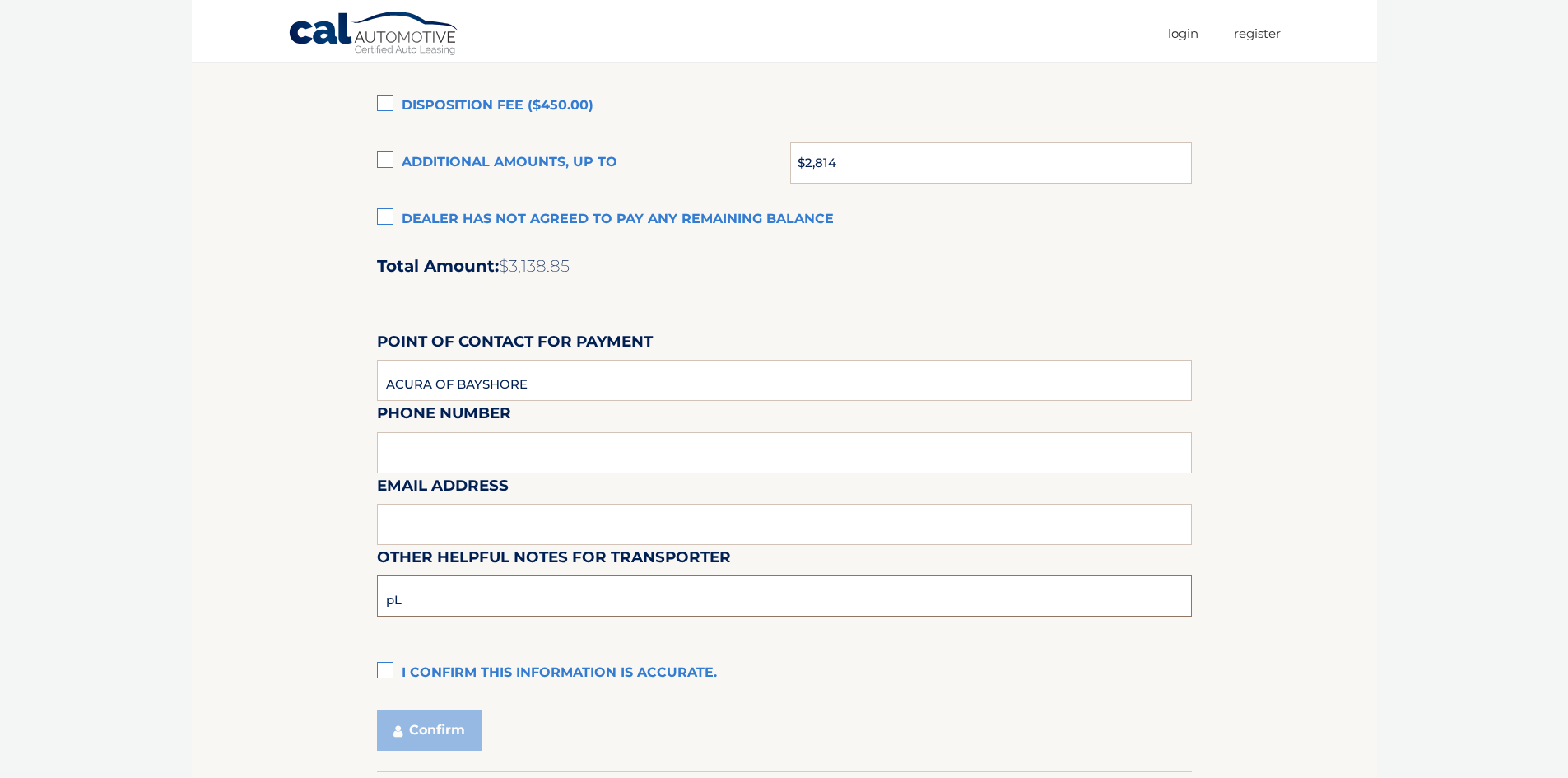
type input "p"
type input "PLEASE CALL BEFORE PICK UP."
click at [395, 673] on label "I confirm this information is accurate." at bounding box center [784, 673] width 815 height 33
click at [0, 0] on input "I confirm this information is accurate." at bounding box center [0, 0] width 0 height 0
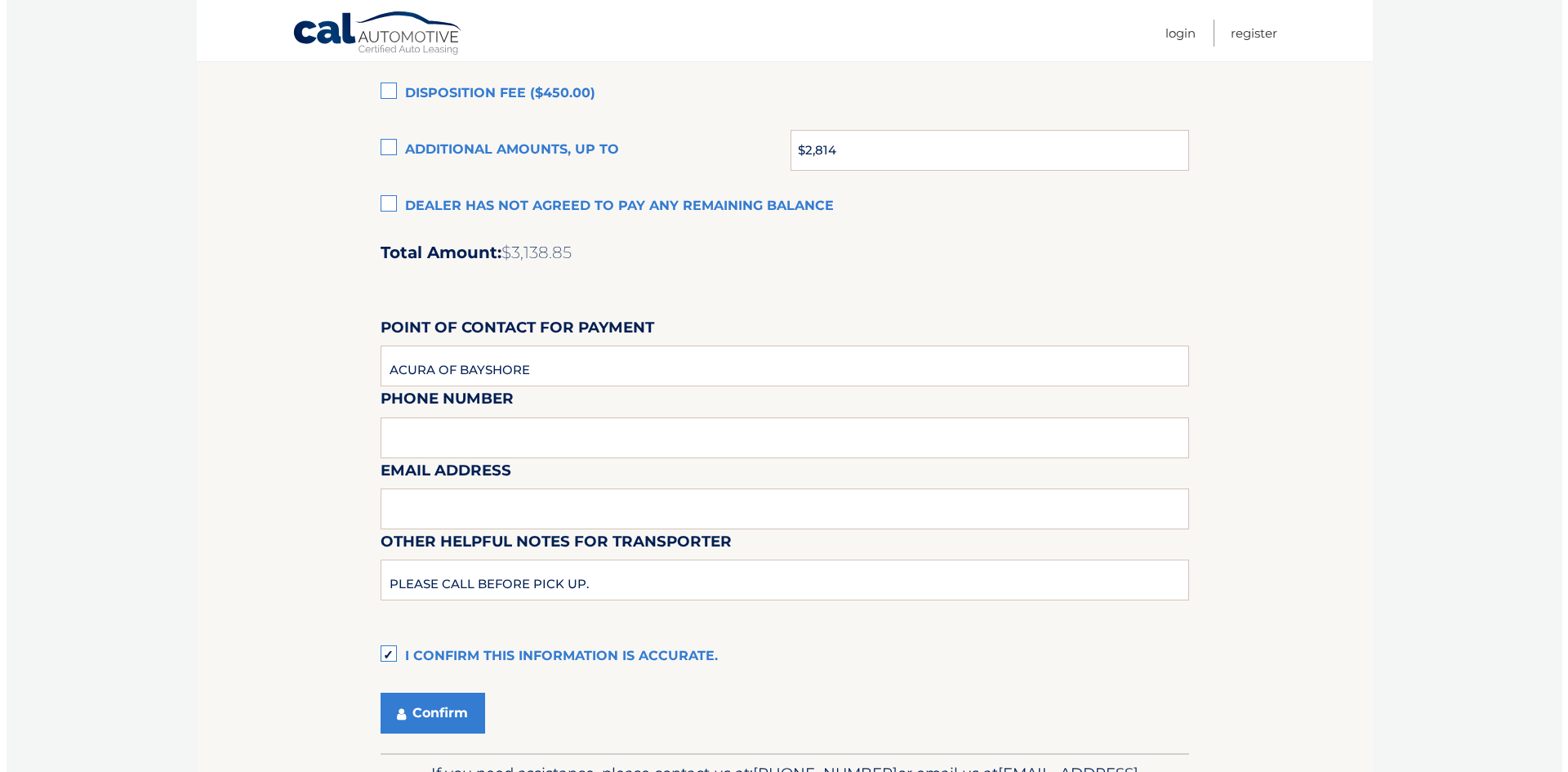
scroll to position [1341, 0]
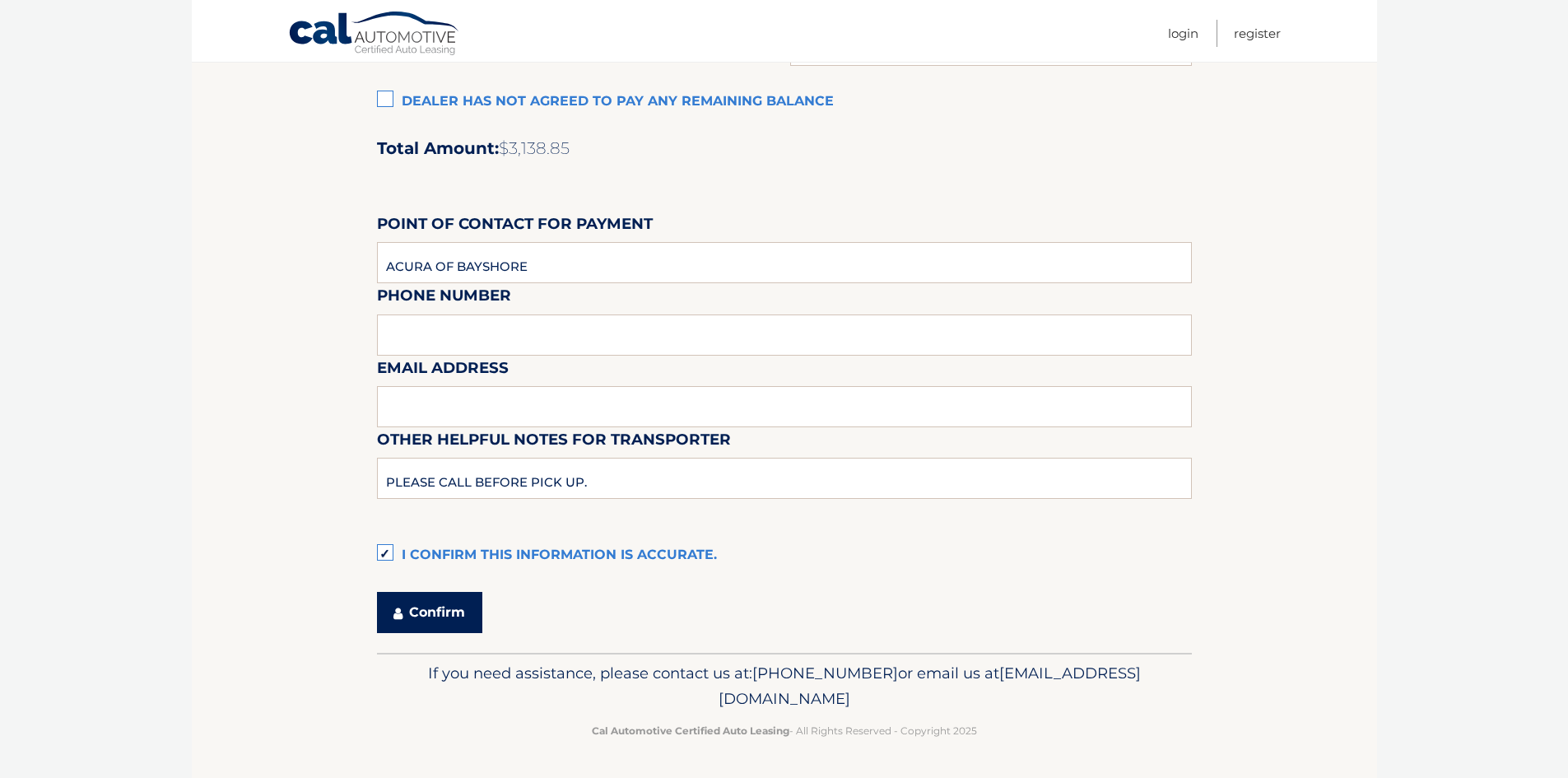
click at [468, 609] on button "Confirm" at bounding box center [429, 612] width 105 height 42
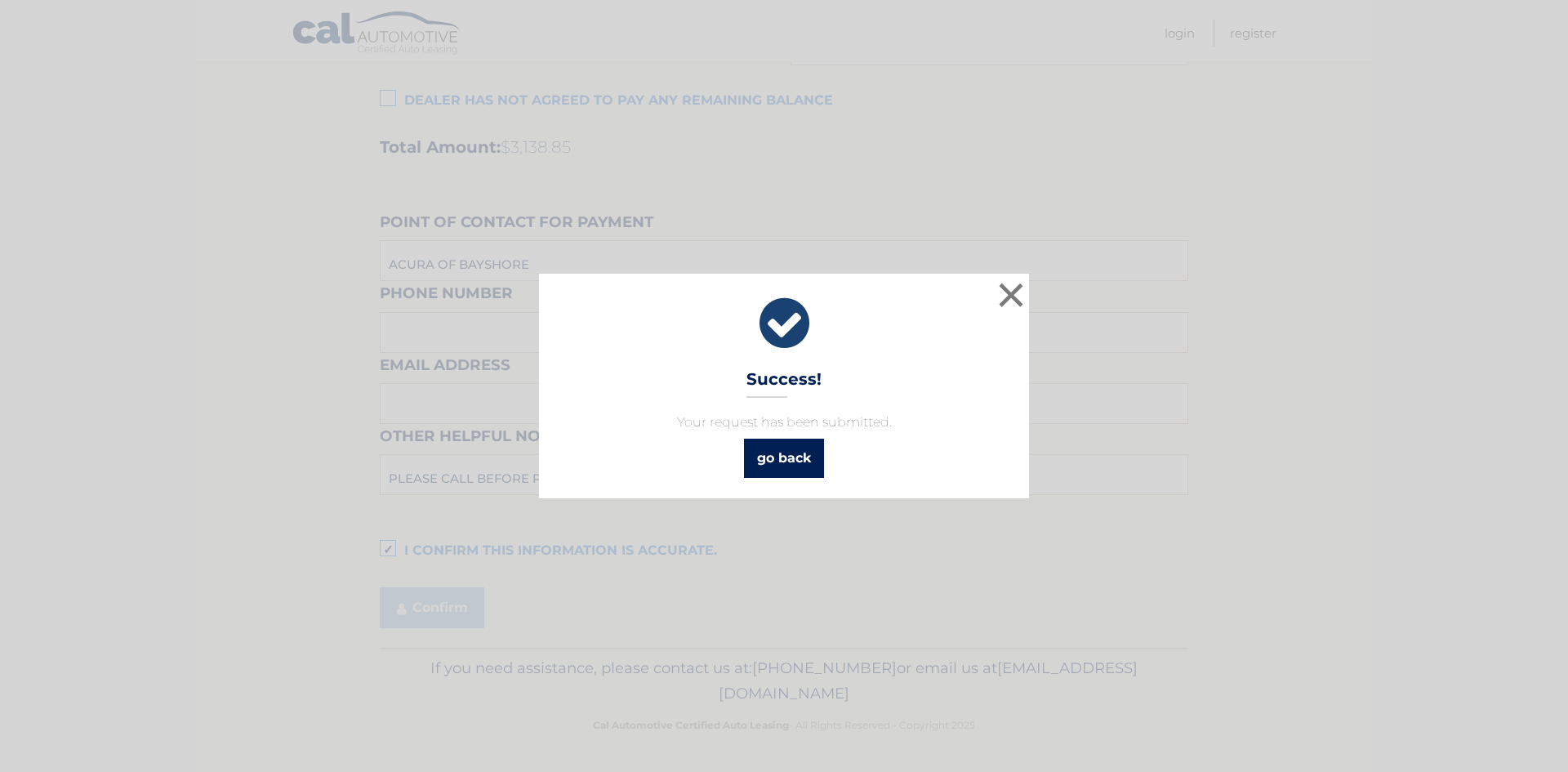
click at [779, 455] on link "go back" at bounding box center [783, 458] width 80 height 39
